Goal: Task Accomplishment & Management: Manage account settings

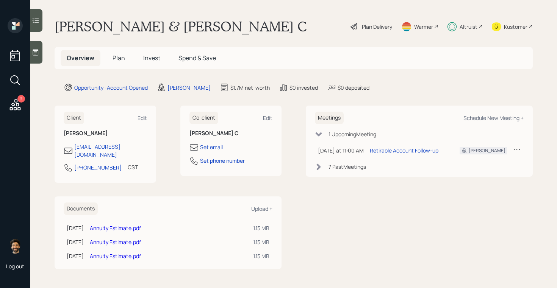
click at [158, 61] on span "Invest" at bounding box center [151, 58] width 17 height 8
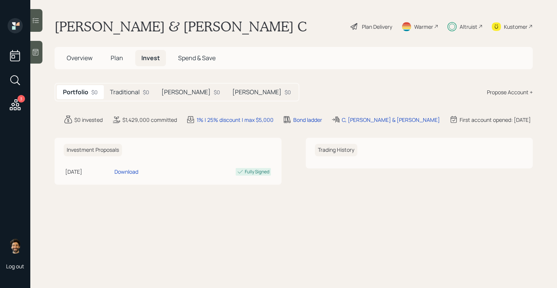
click at [169, 91] on h5 "[PERSON_NAME]" at bounding box center [185, 92] width 49 height 7
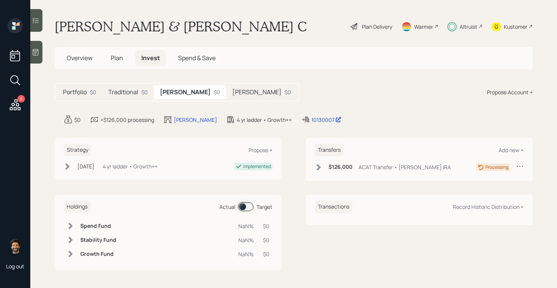
click at [133, 92] on h5 "Traditional" at bounding box center [123, 92] width 30 height 7
click at [174, 94] on h5 "[PERSON_NAME]" at bounding box center [185, 92] width 49 height 7
click at [285, 94] on div "$0" at bounding box center [288, 92] width 6 height 8
click at [327, 167] on div "$93,000 ACAT Transfer • [PERSON_NAME] IRA" at bounding box center [382, 167] width 134 height 9
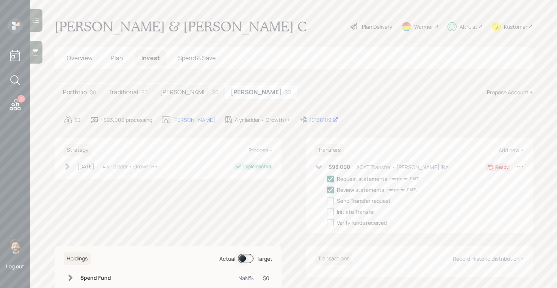
click at [163, 95] on h5 "[PERSON_NAME]" at bounding box center [184, 92] width 49 height 7
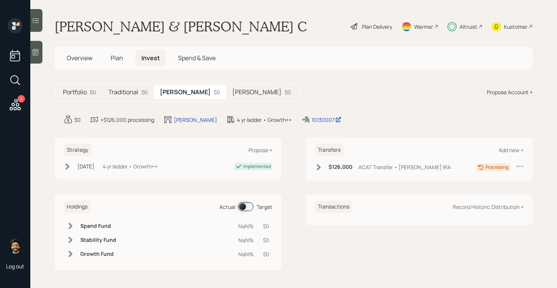
click at [116, 61] on span "Plan" at bounding box center [117, 58] width 13 height 8
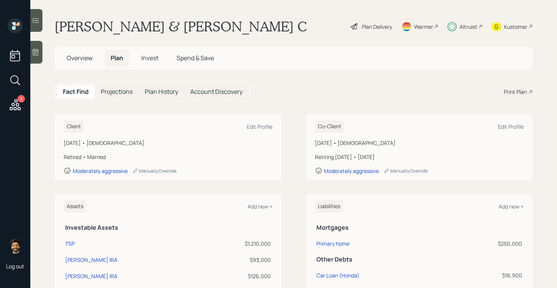
click at [465, 25] on div "Altruist" at bounding box center [469, 27] width 18 height 8
click at [147, 56] on span "Invest" at bounding box center [149, 58] width 17 height 8
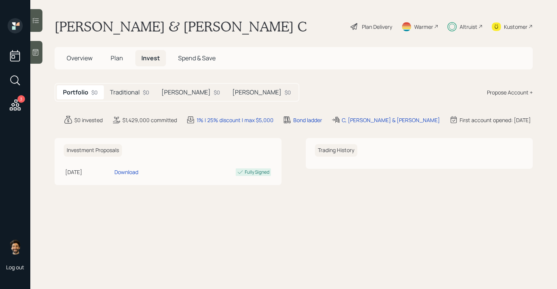
click at [232, 90] on h5 "[PERSON_NAME]" at bounding box center [256, 92] width 49 height 7
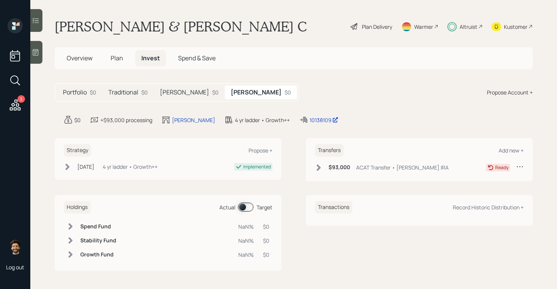
click at [318, 163] on div "$93,000 ACAT Transfer • [PERSON_NAME] IRA" at bounding box center [382, 167] width 134 height 9
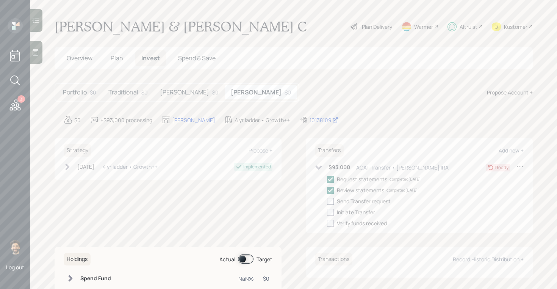
click at [330, 202] on div at bounding box center [330, 201] width 7 height 7
click at [327, 201] on input "checkbox" at bounding box center [327, 201] width 0 height 0
checkbox input "true"
click at [330, 215] on div at bounding box center [330, 212] width 7 height 7
click at [327, 212] on input "checkbox" at bounding box center [327, 212] width 0 height 0
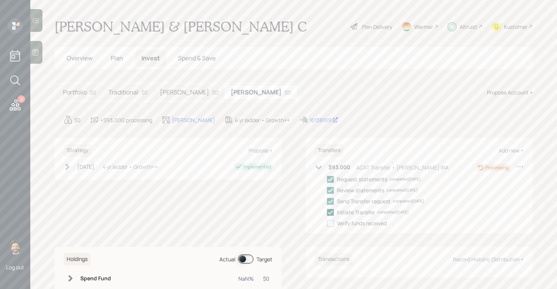
click at [331, 212] on polyline at bounding box center [330, 211] width 5 height 3
click at [327, 212] on input "checkbox" at bounding box center [327, 212] width 0 height 0
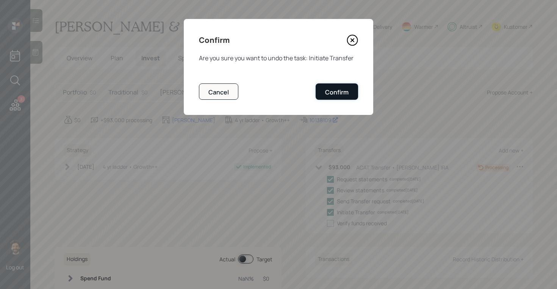
click at [335, 94] on div "Confirm" at bounding box center [336, 92] width 23 height 8
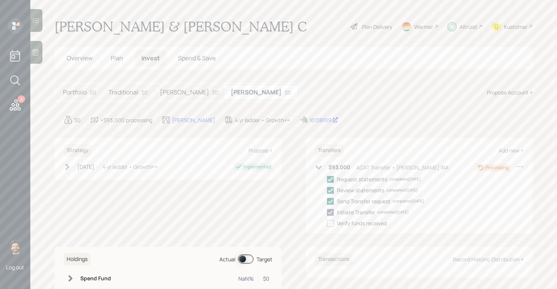
checkbox input "false"
